Goal: Communication & Community: Answer question/provide support

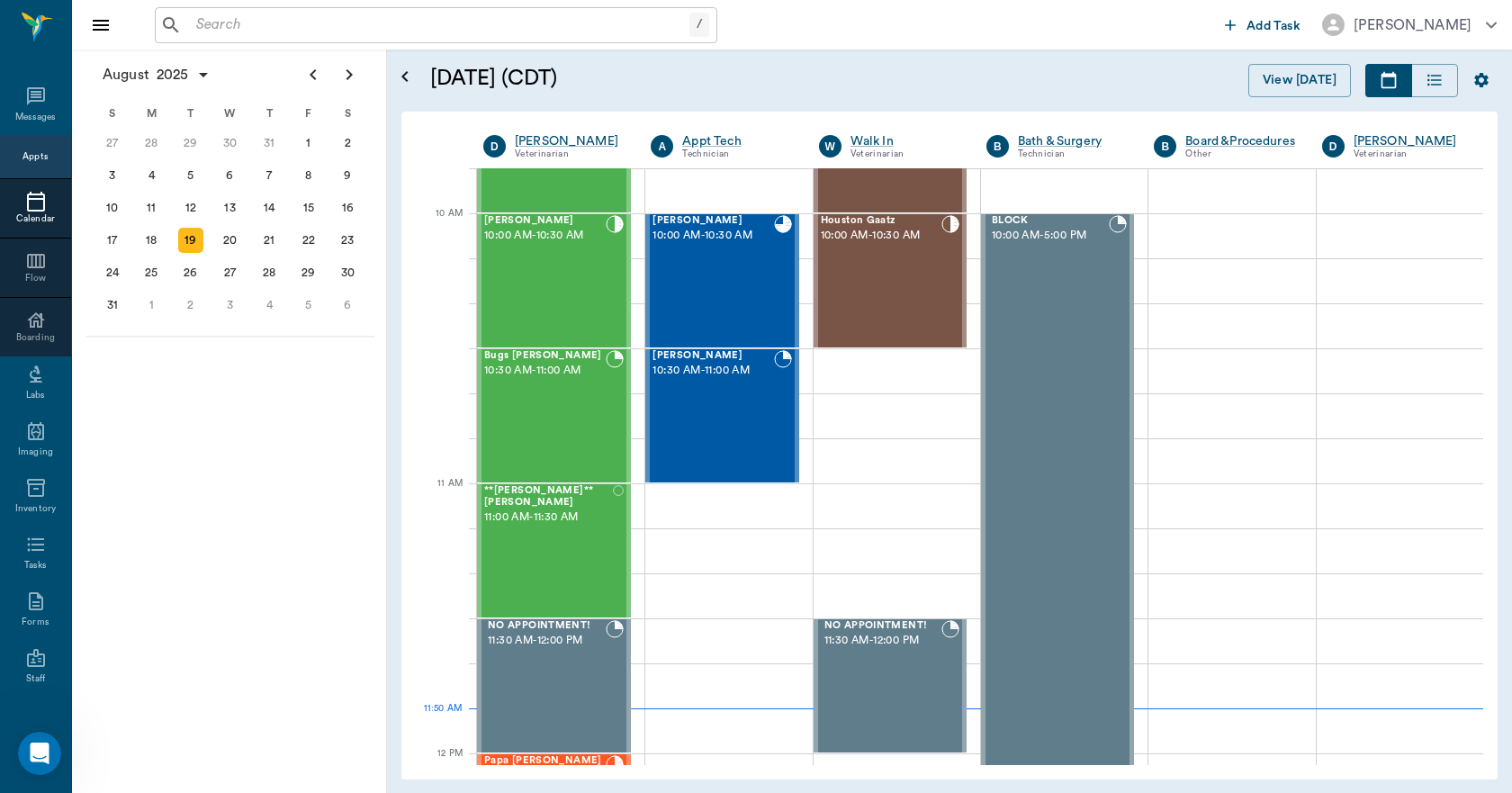
click at [329, 24] on input "text" at bounding box center [439, 25] width 500 height 25
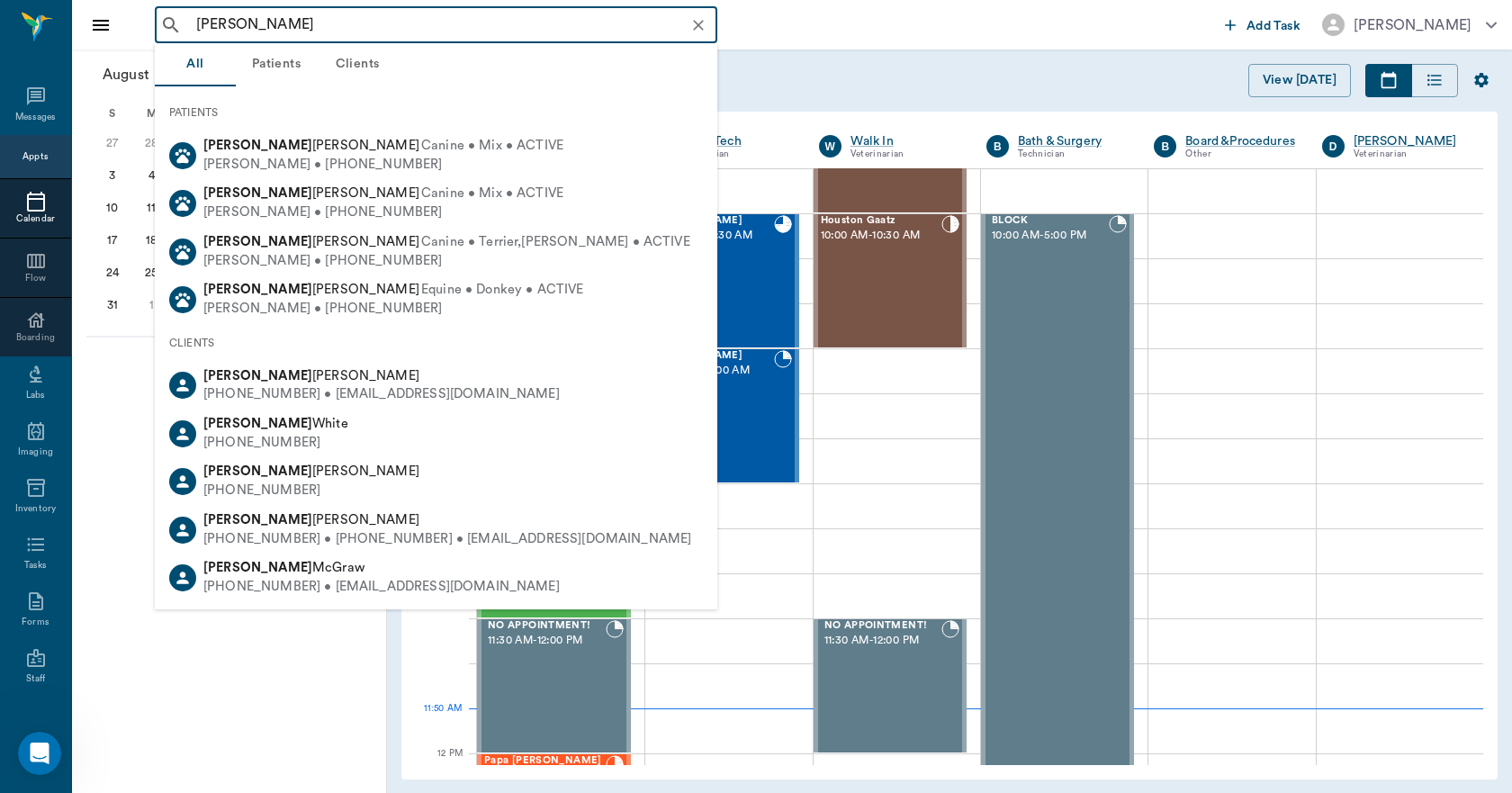
click at [275, 526] on span "[PERSON_NAME]" at bounding box center [311, 519] width 216 height 13
type input "[PERSON_NAME]"
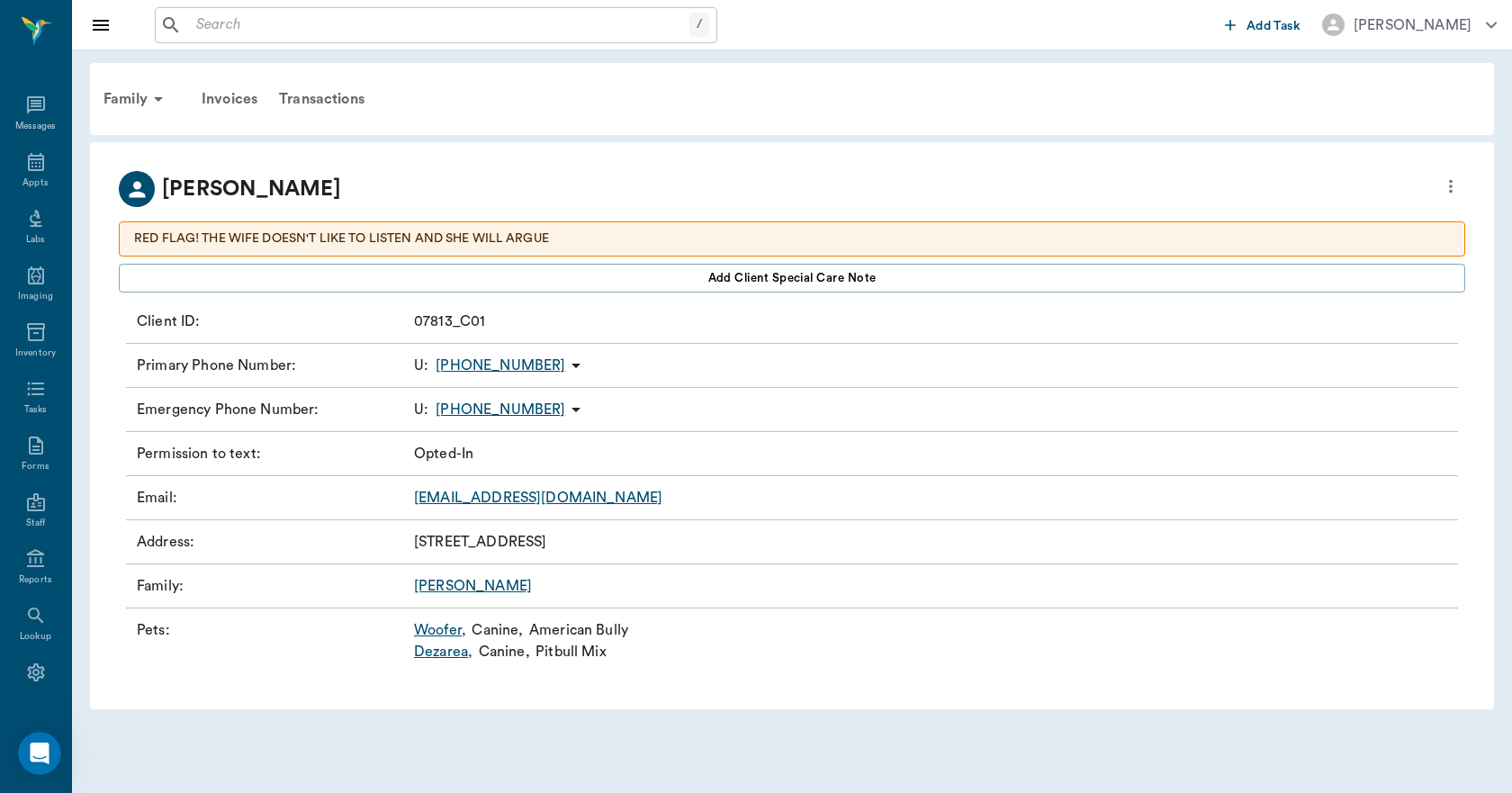
click at [454, 650] on link "Dezarea ," at bounding box center [443, 652] width 59 height 22
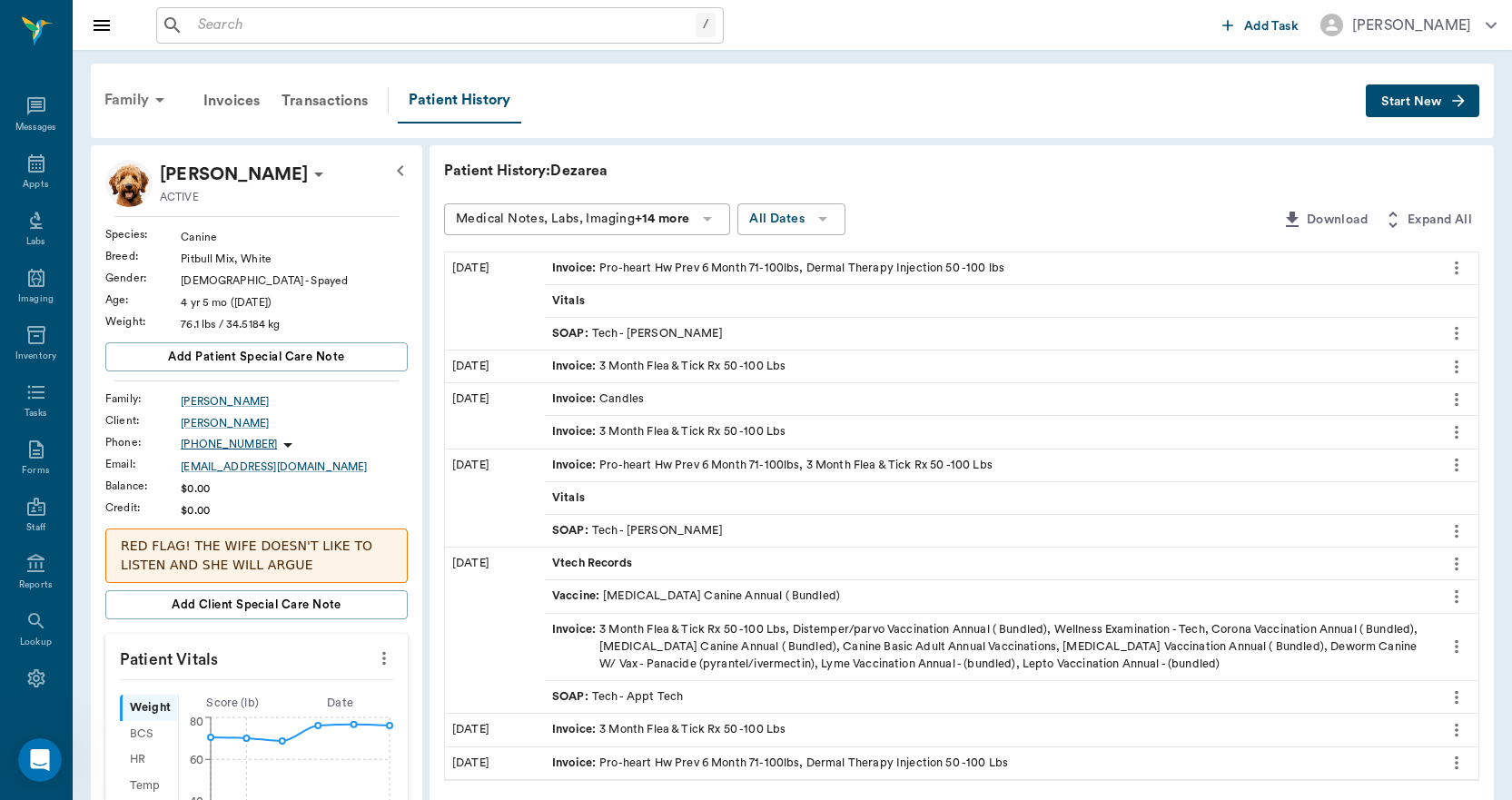
click at [144, 104] on div "Family" at bounding box center [138, 100] width 88 height 44
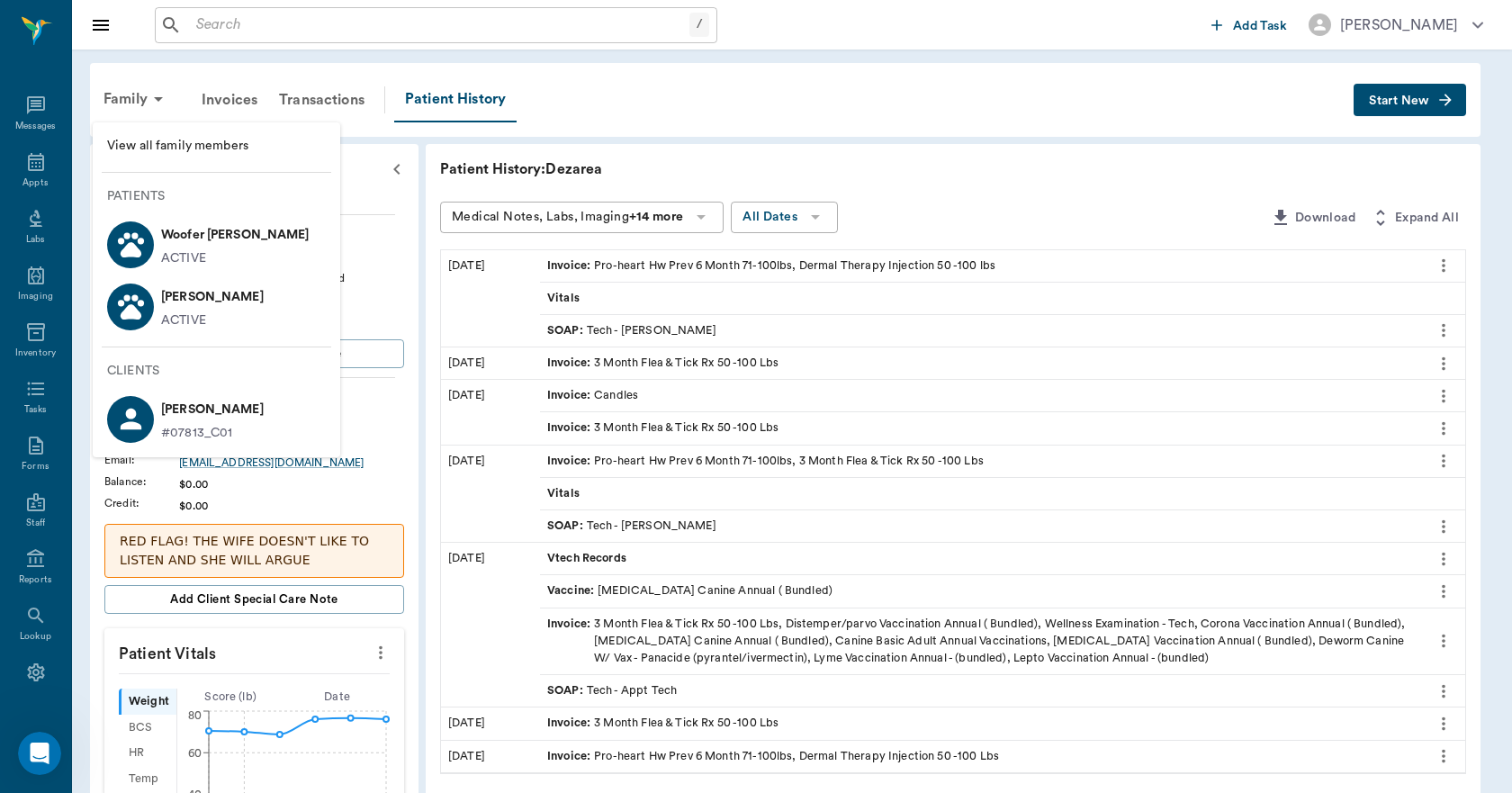
click at [167, 236] on p "Woofer [PERSON_NAME]" at bounding box center [235, 235] width 149 height 29
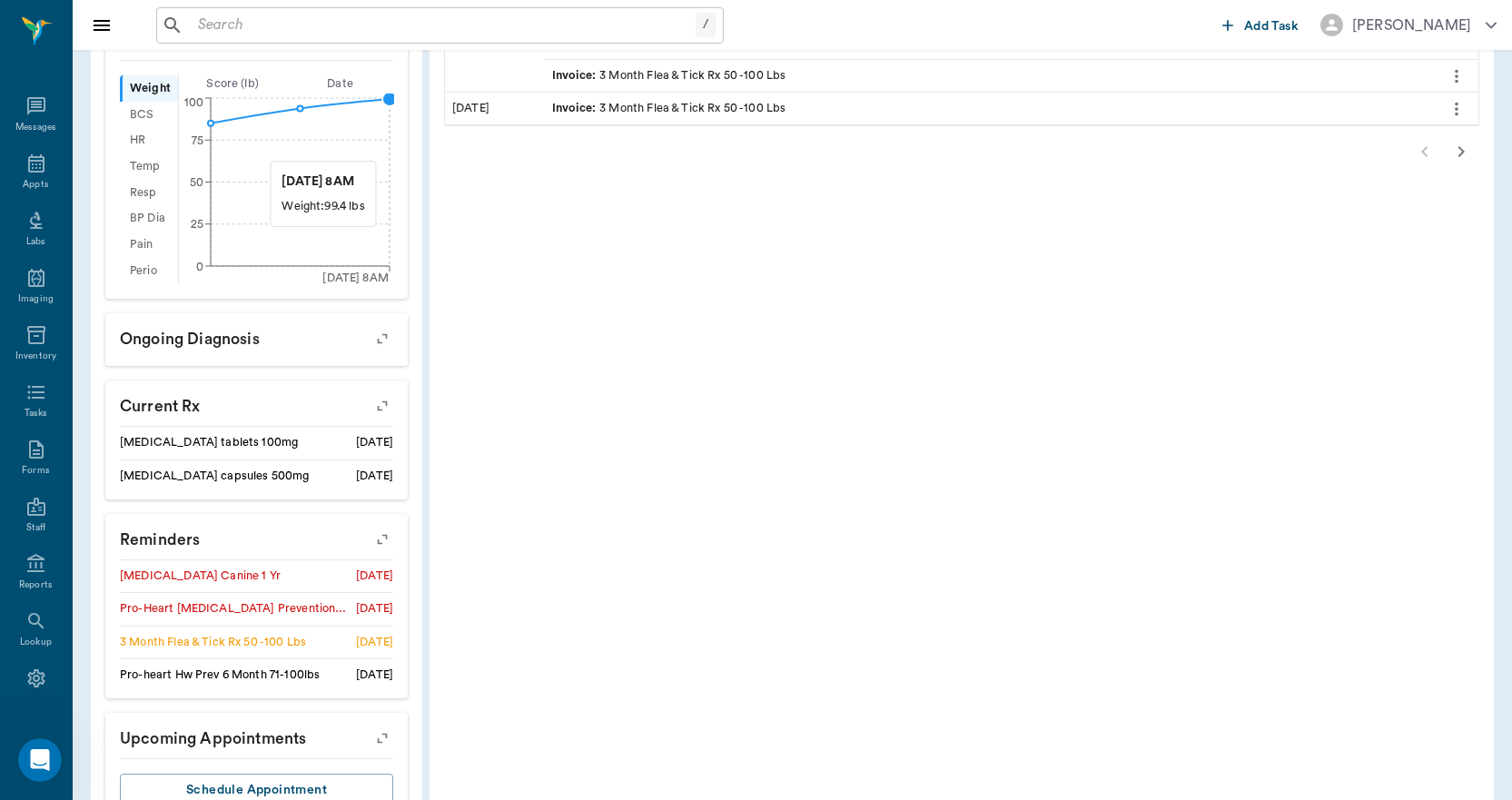
scroll to position [635, 0]
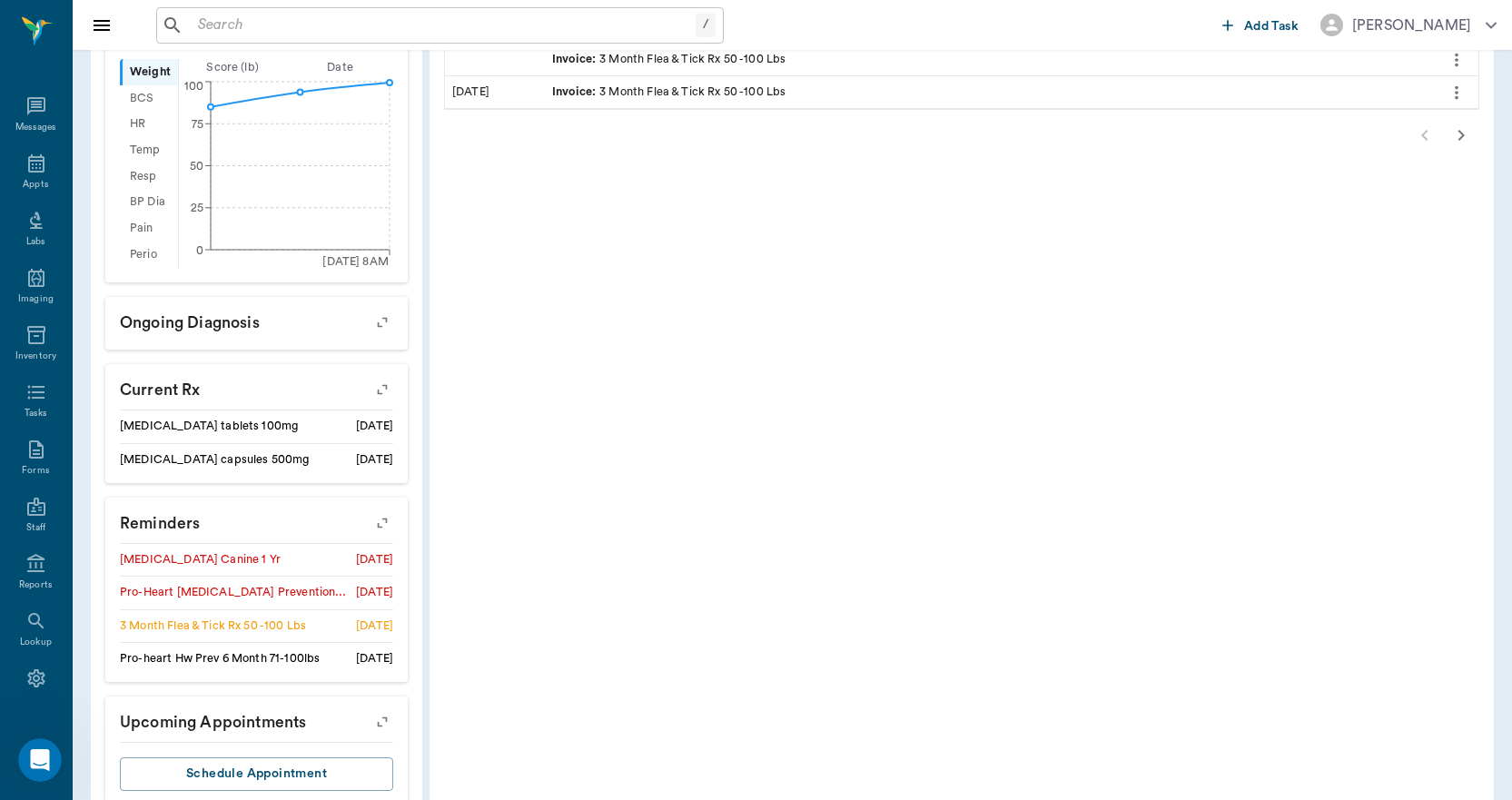
click at [374, 520] on icon "button" at bounding box center [383, 523] width 25 height 25
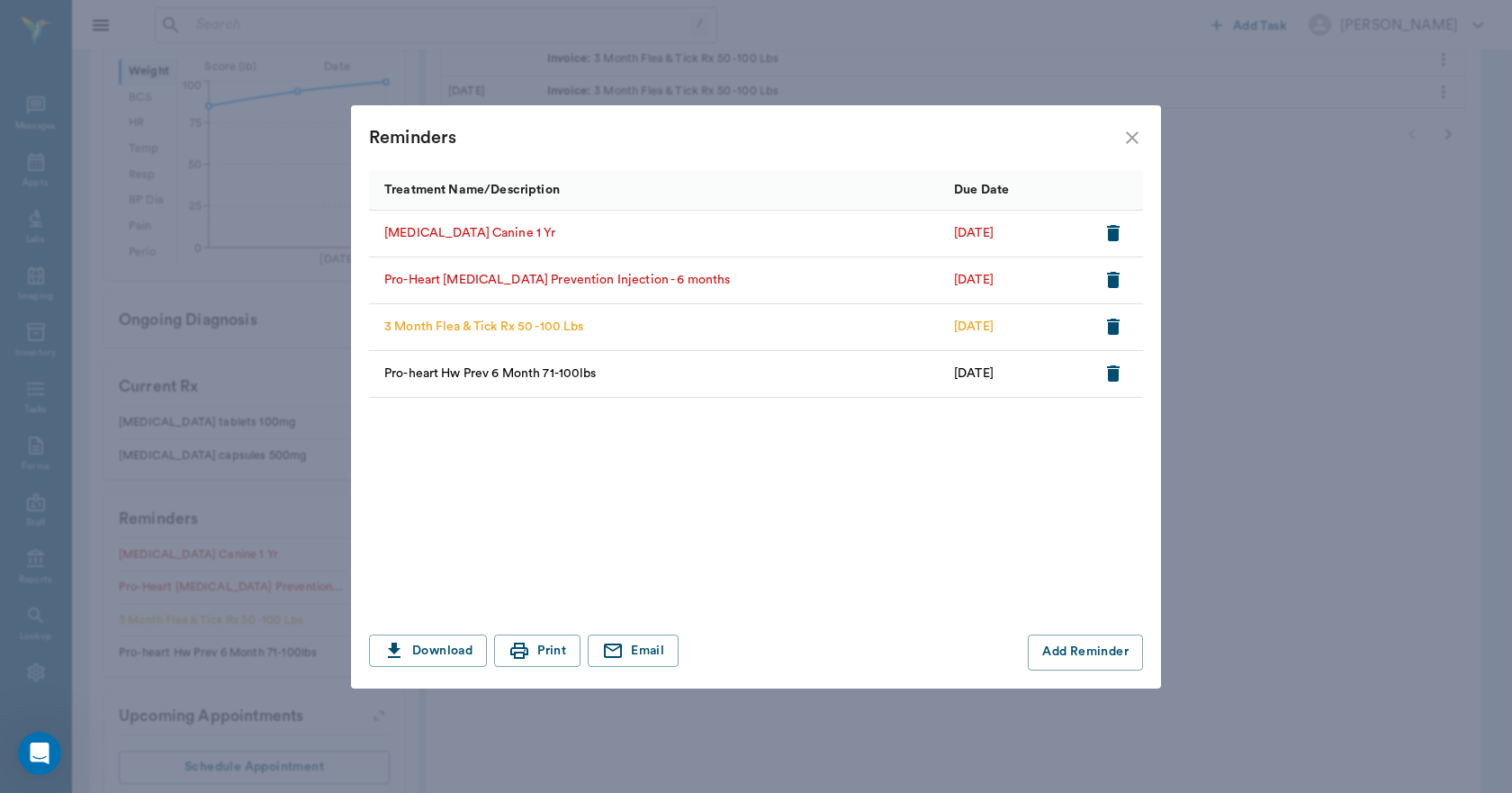
click at [1112, 272] on icon "button" at bounding box center [1113, 279] width 12 height 16
click at [1133, 138] on icon "close" at bounding box center [1132, 137] width 22 height 22
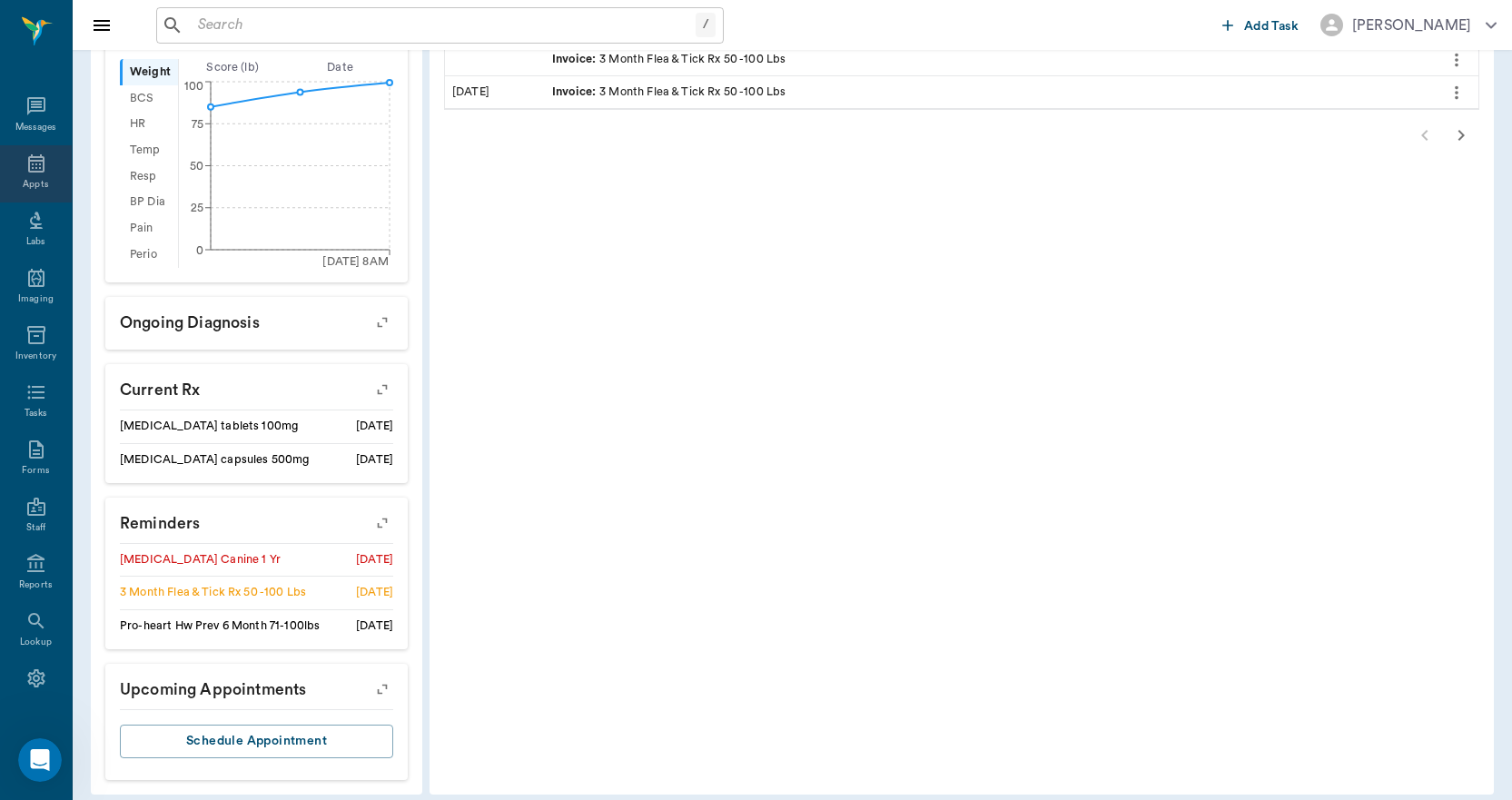
click at [32, 183] on div "Appts" at bounding box center [35, 185] width 25 height 14
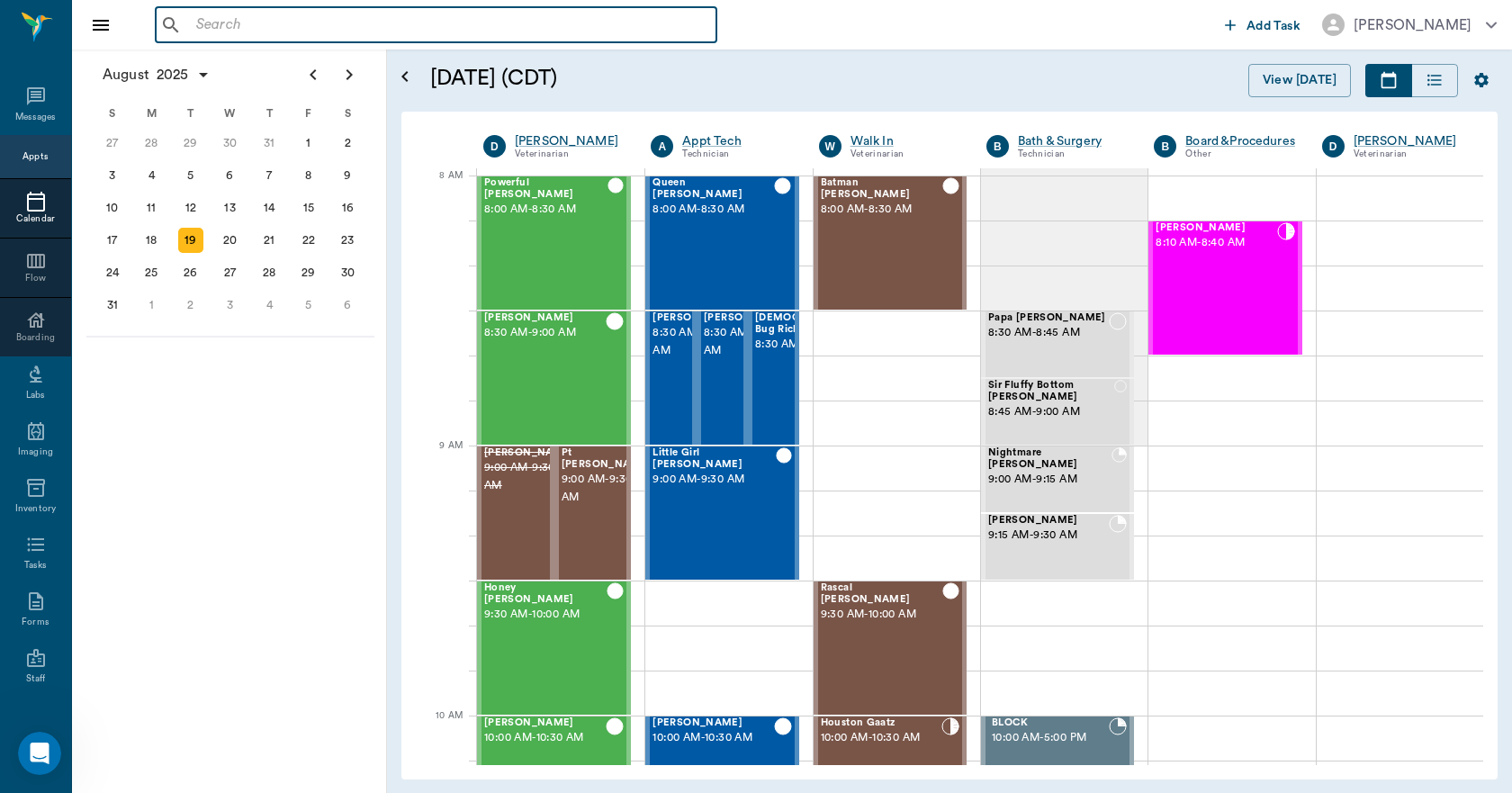
click at [380, 29] on input "text" at bounding box center [449, 25] width 520 height 25
click at [238, 230] on div "20" at bounding box center [230, 240] width 25 height 25
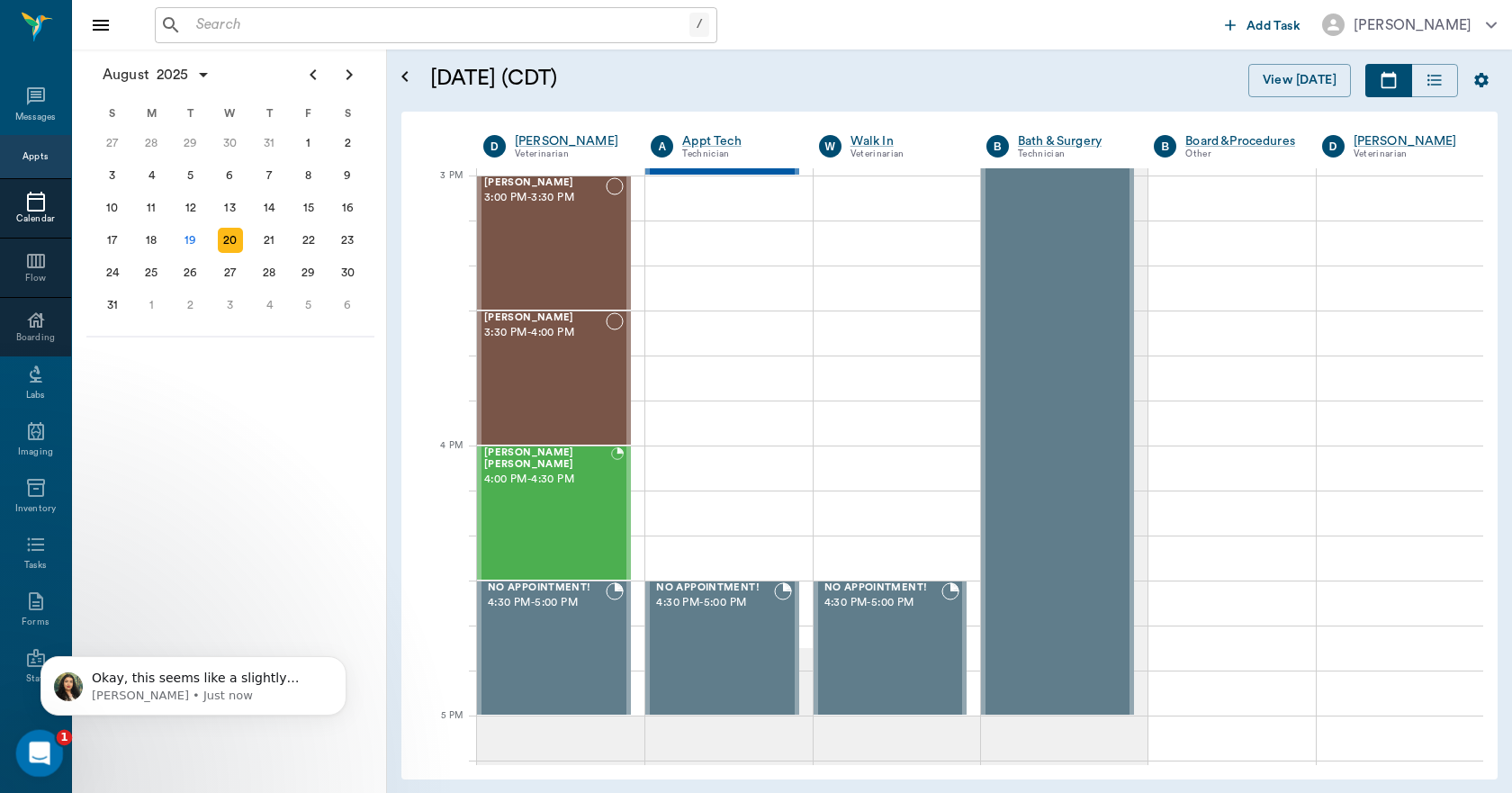
click at [36, 741] on icon "Open Intercom Messenger" at bounding box center [36, 751] width 30 height 30
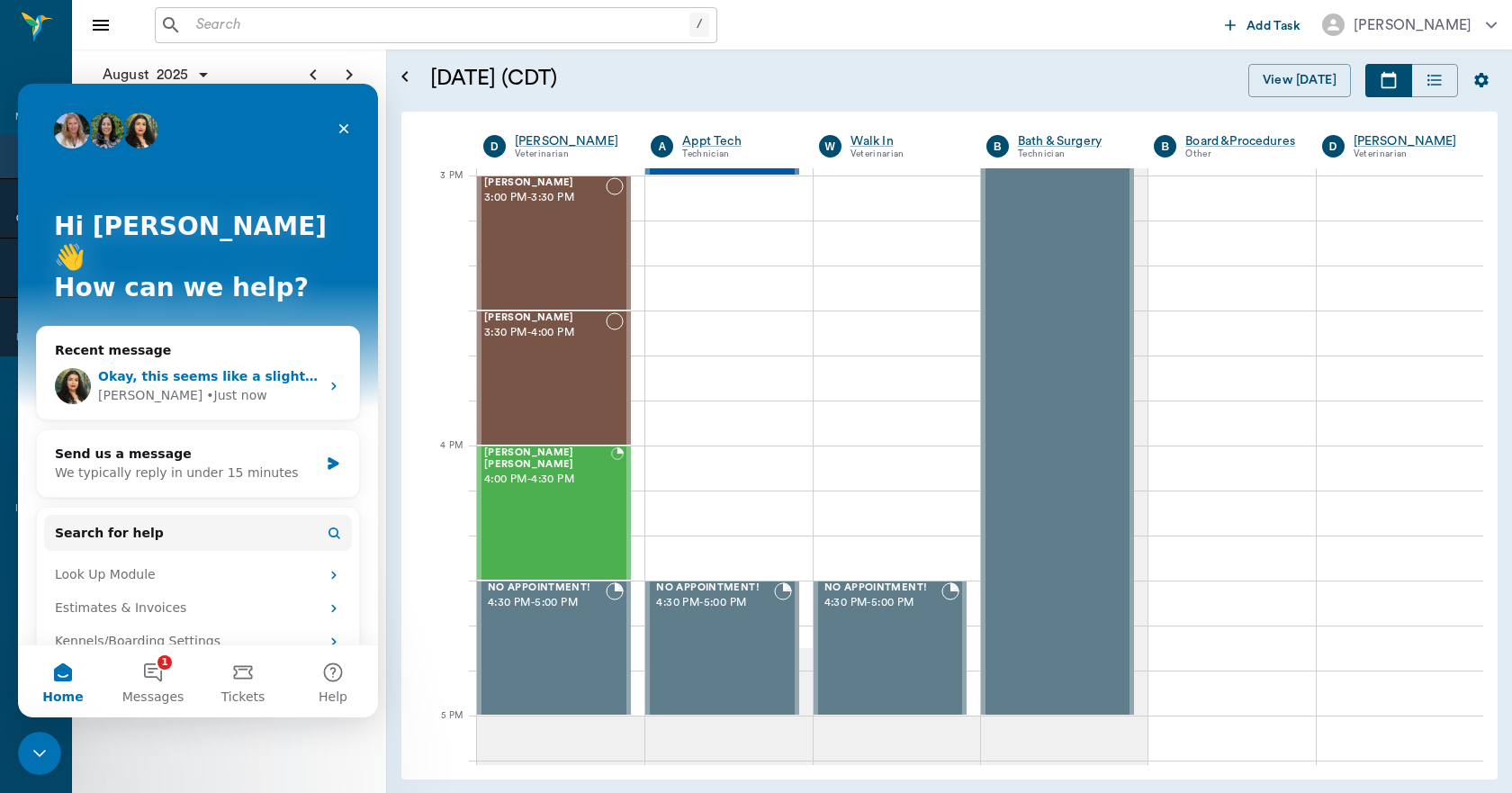
click at [119, 369] on span "Okay, this seems like a slightly different issue. There's still a chance that t…" at bounding box center [833, 375] width 1471 height 14
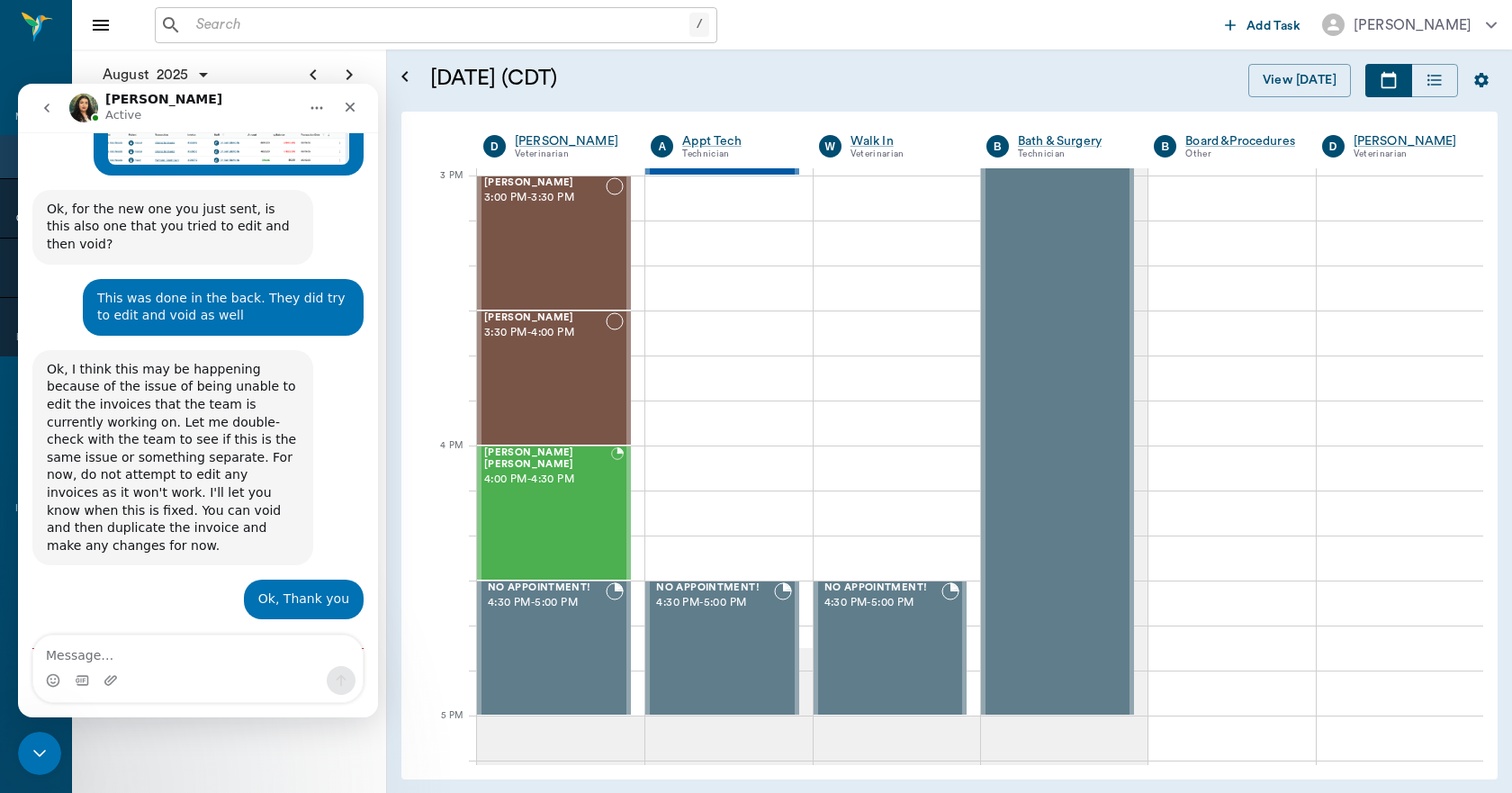
scroll to position [2302, 0]
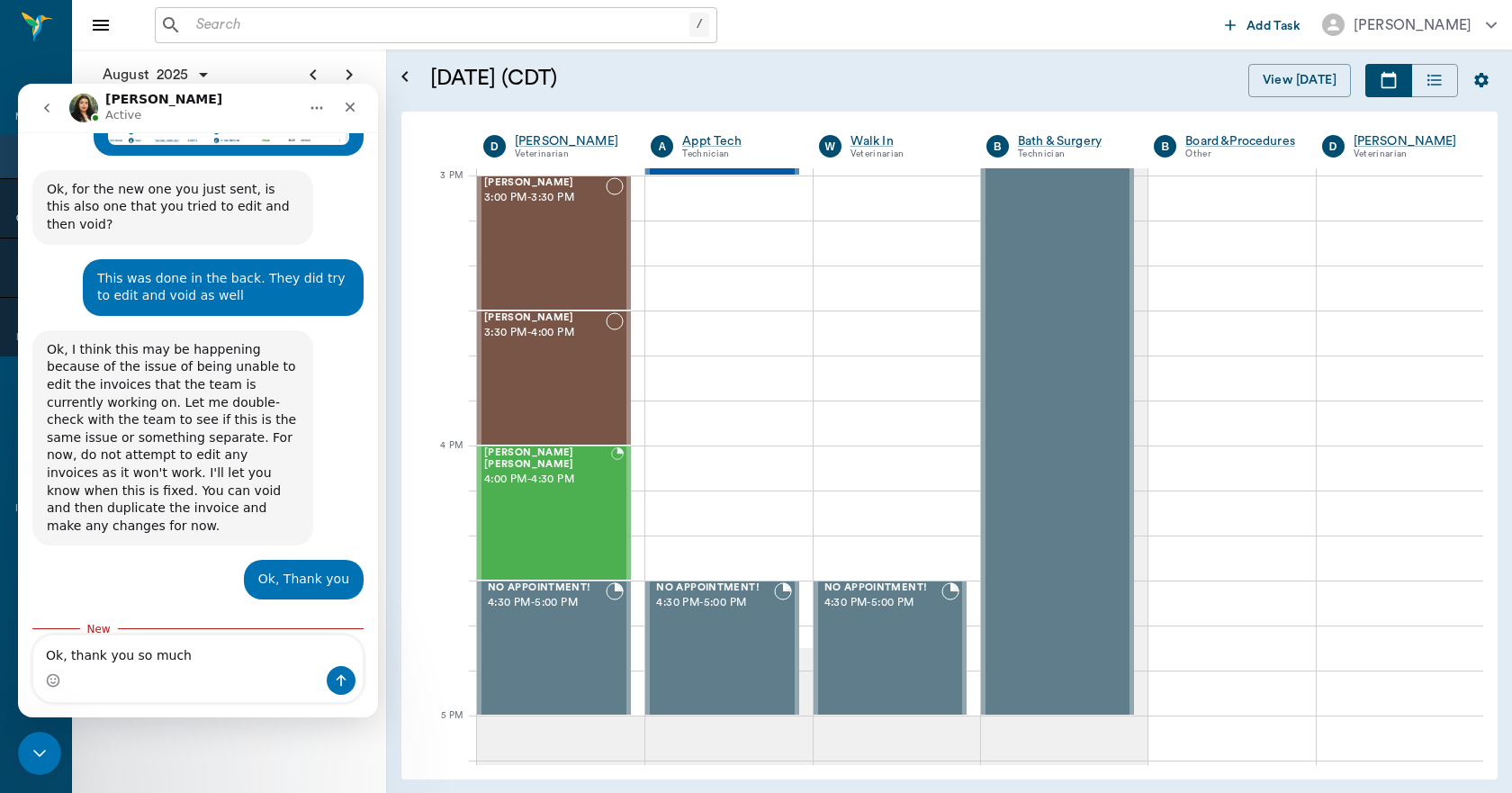
type textarea "Ok, thank you so much!"
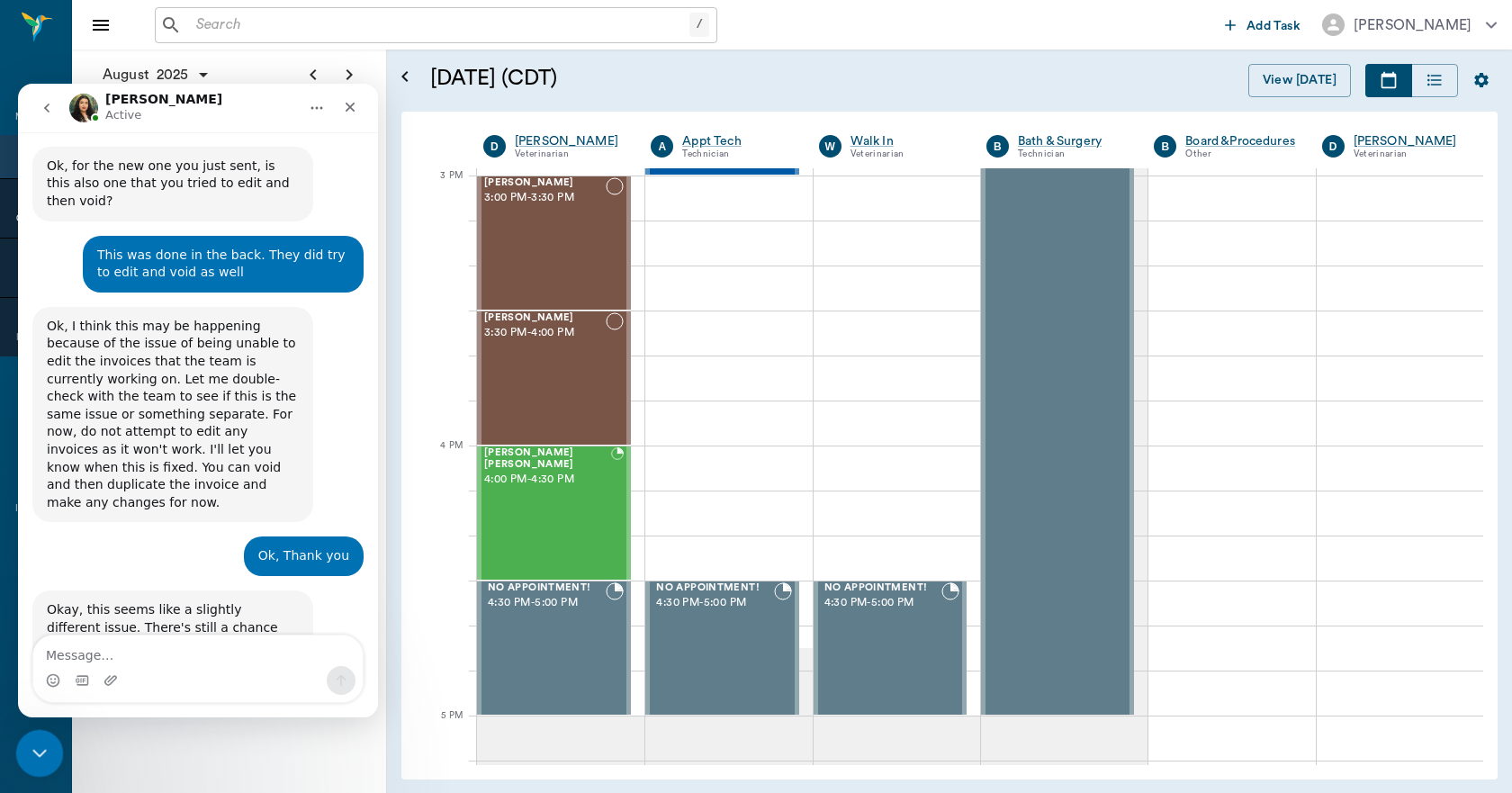
click at [22, 755] on div "Close Intercom Messenger" at bounding box center [36, 750] width 43 height 43
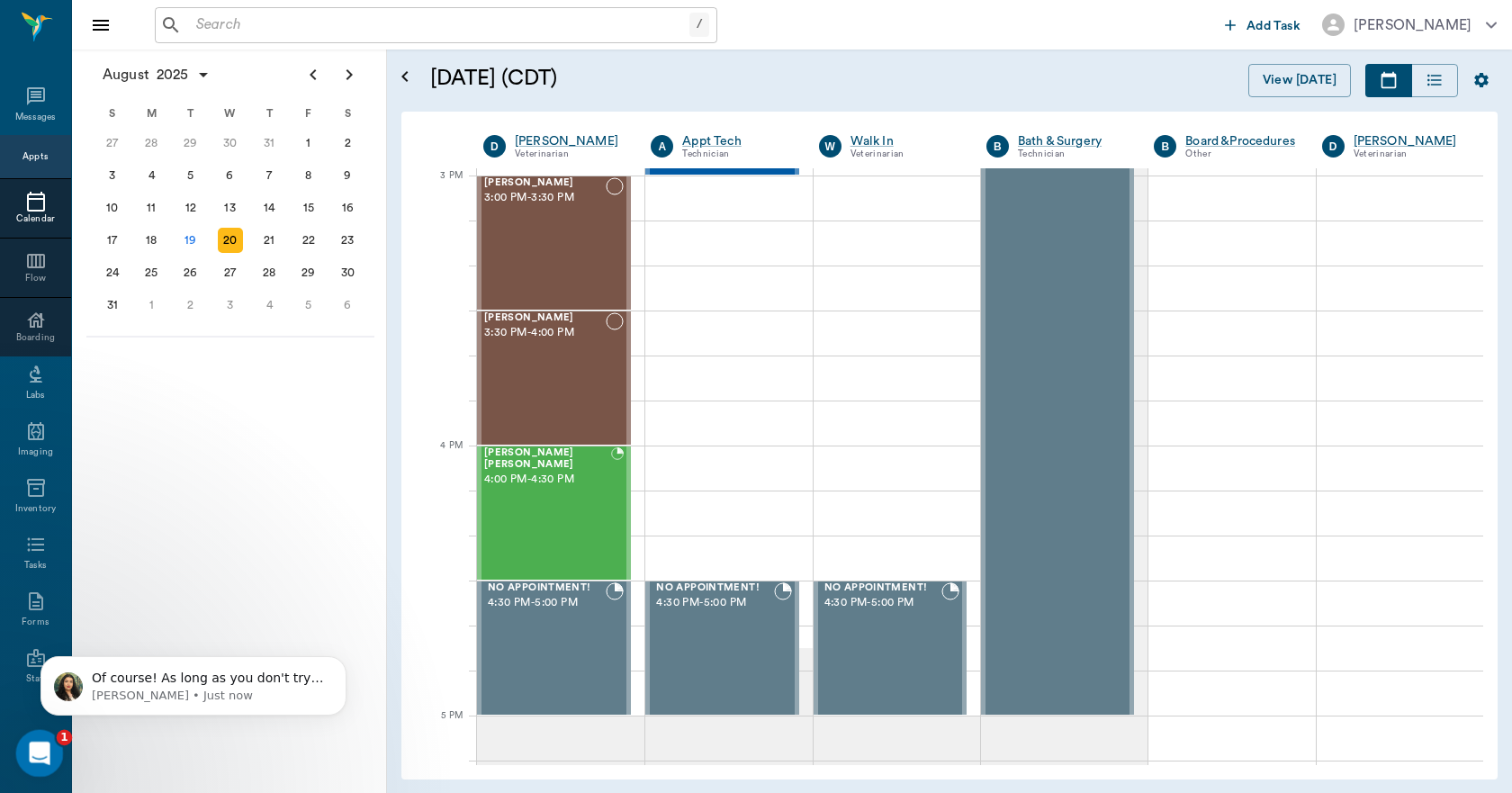
scroll to position [2433, 0]
click at [41, 742] on icon "Open Intercom Messenger" at bounding box center [36, 751] width 30 height 30
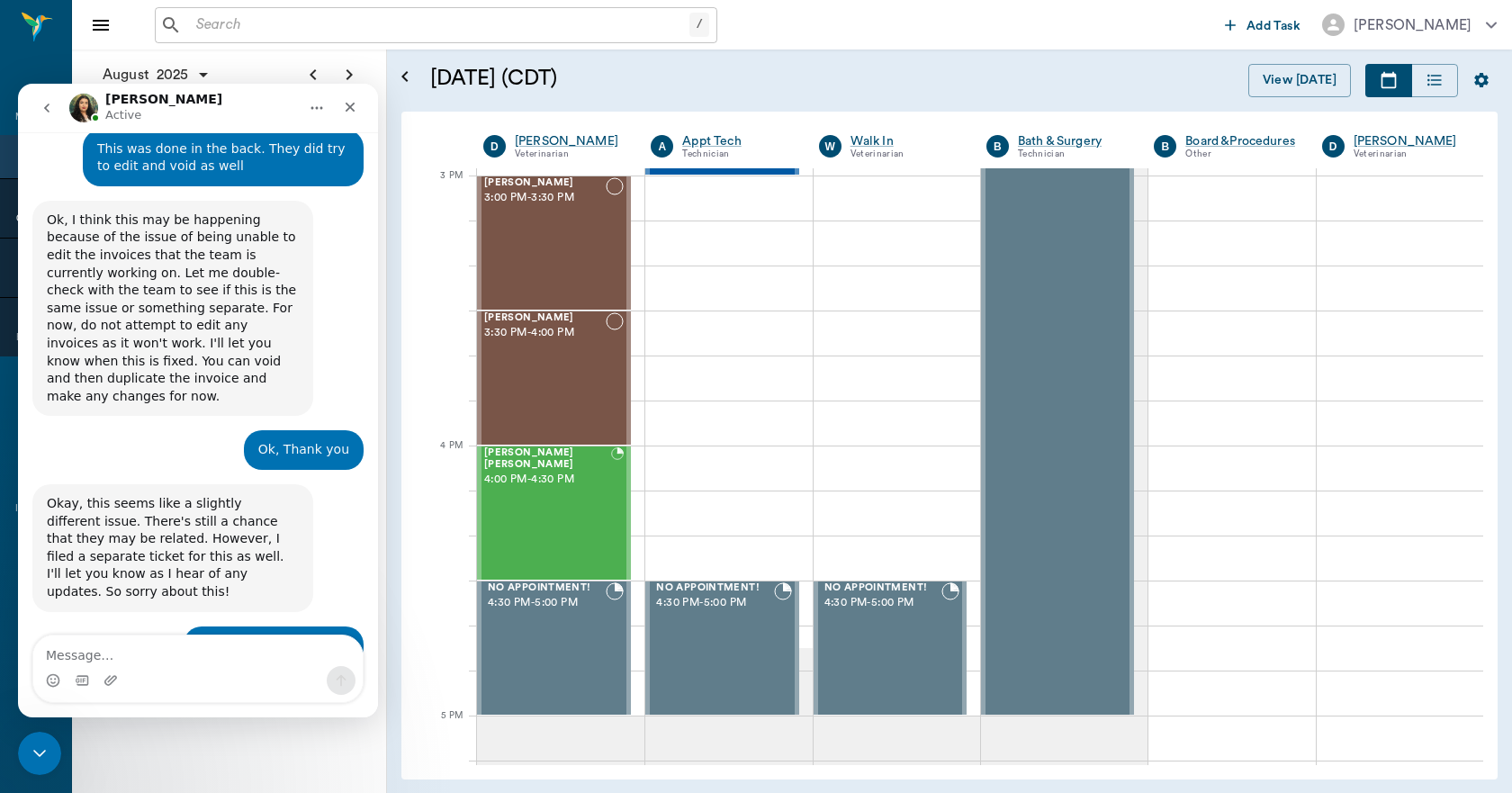
scroll to position [2463, 0]
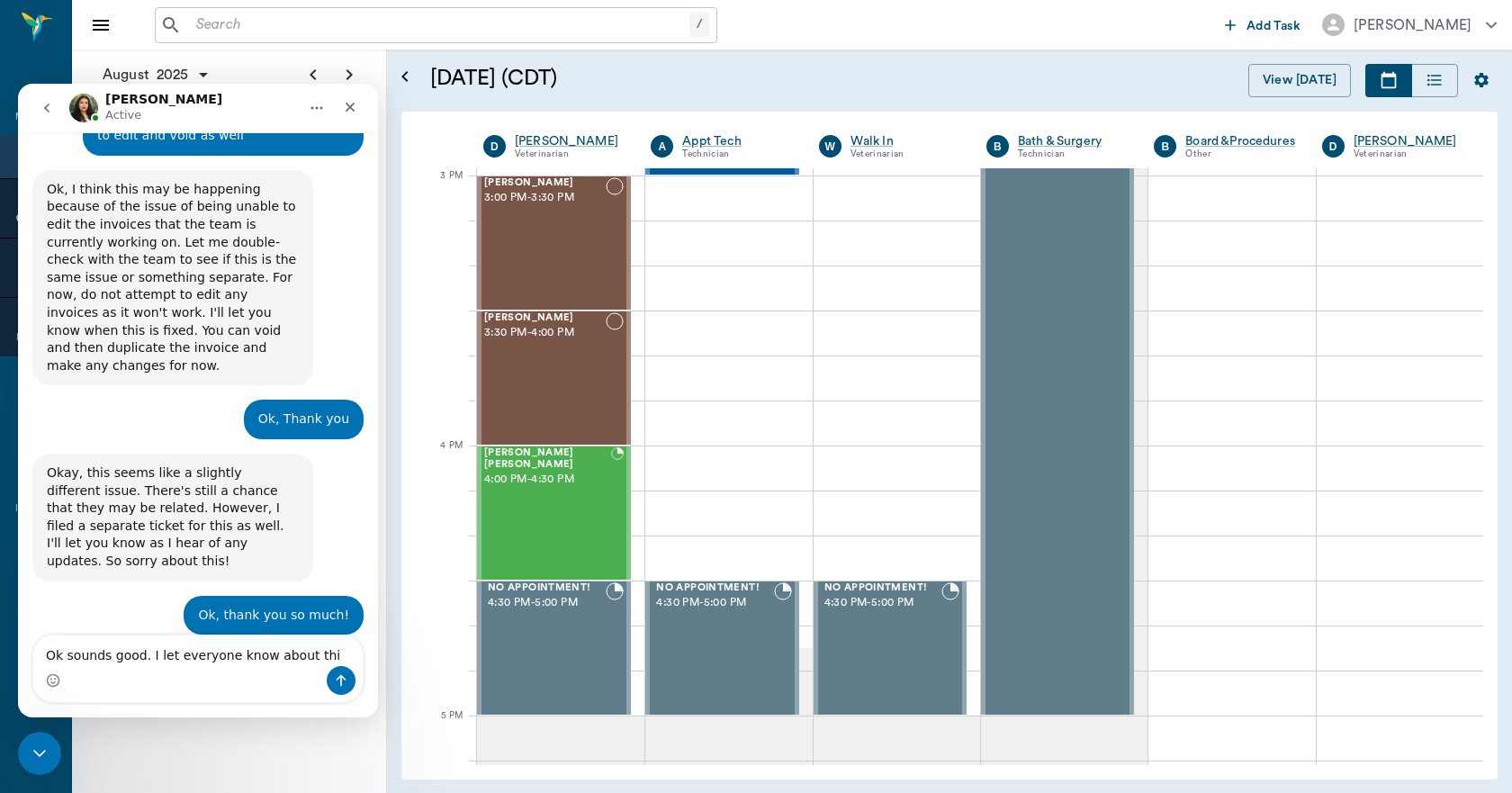
type textarea "Ok sounds good. I let everyone know about this"
